Goal: Find specific page/section: Find specific page/section

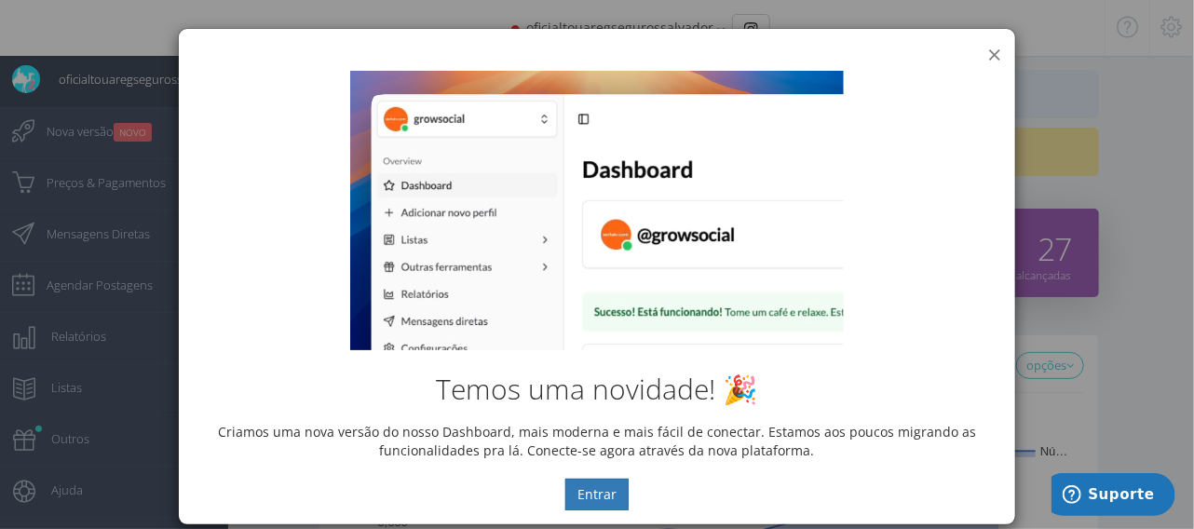
click at [991, 50] on button "×" at bounding box center [994, 54] width 14 height 25
click at [605, 482] on button "Entrar" at bounding box center [596, 495] width 63 height 32
click at [595, 491] on button "Entrar" at bounding box center [596, 495] width 63 height 32
